Goal: Find specific page/section: Find specific page/section

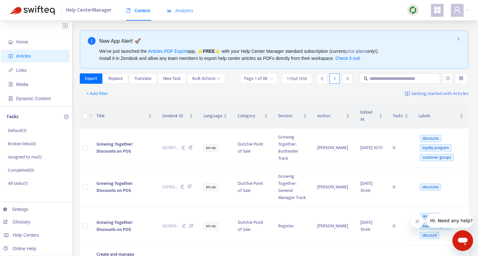
click at [184, 15] on div "Analytics" at bounding box center [180, 11] width 26 height 20
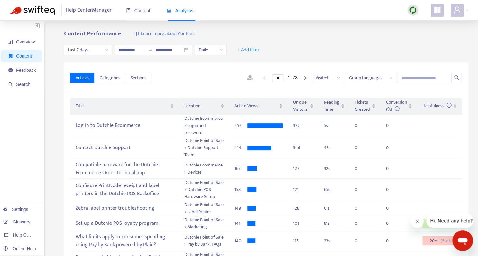
click at [31, 11] on img at bounding box center [32, 10] width 45 height 9
